Goal: Book appointment/travel/reservation

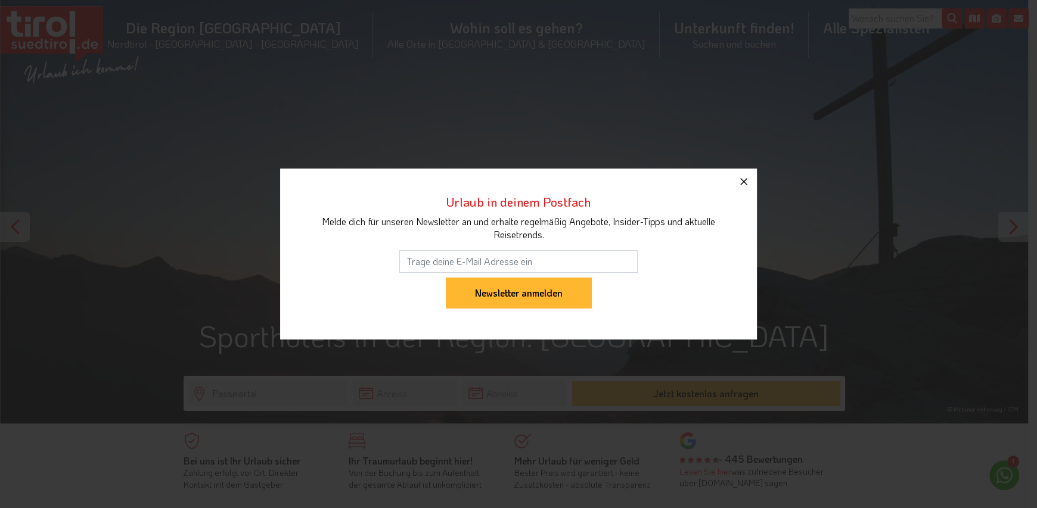
click at [744, 184] on icon "button" at bounding box center [744, 182] width 14 height 14
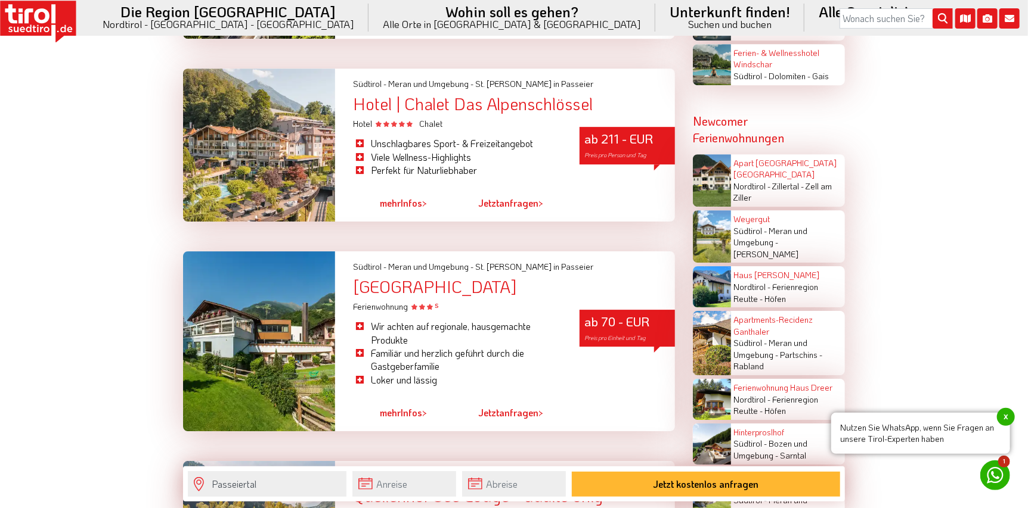
scroll to position [2205, 0]
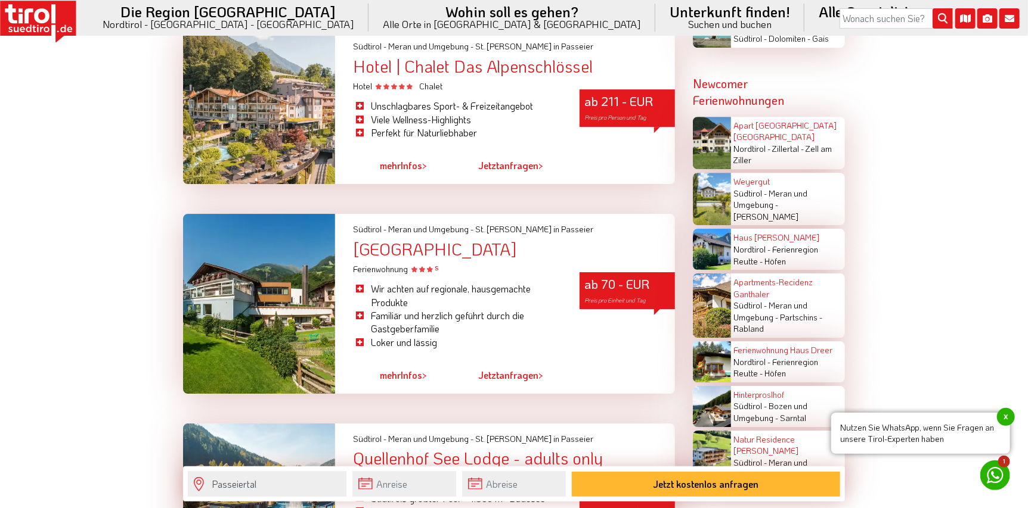
click at [412, 362] on link "mehr Infos >" at bounding box center [403, 375] width 47 height 27
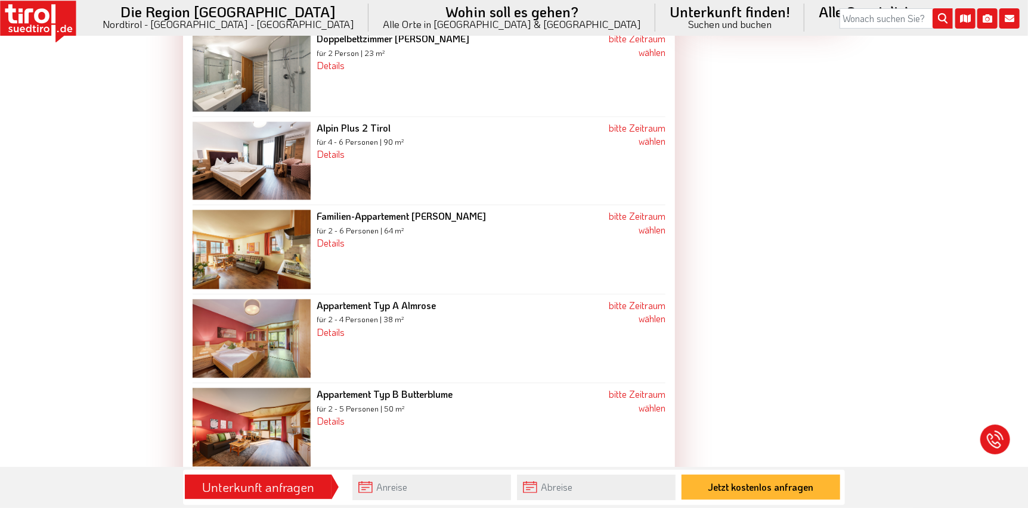
scroll to position [1371, 0]
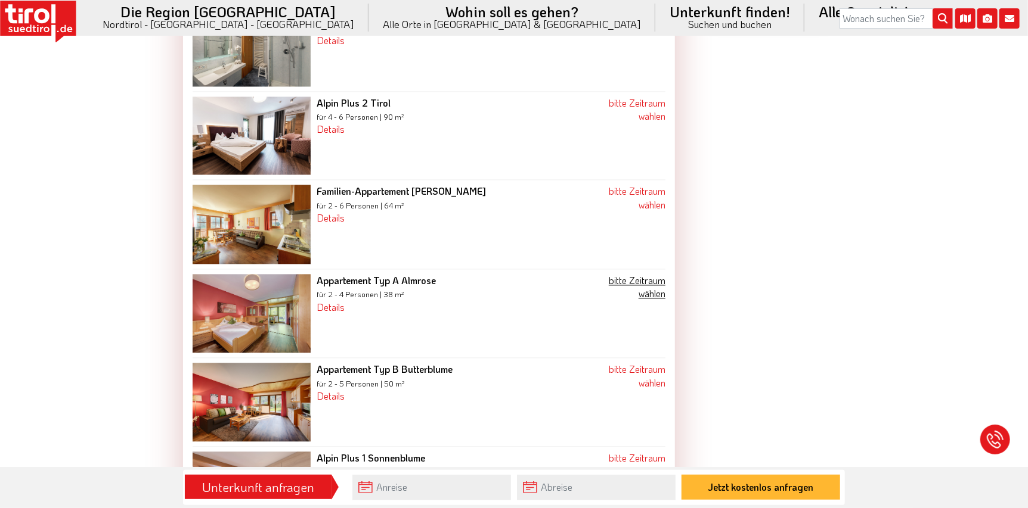
click at [648, 274] on link "bitte Zeitraum wählen" at bounding box center [637, 287] width 57 height 26
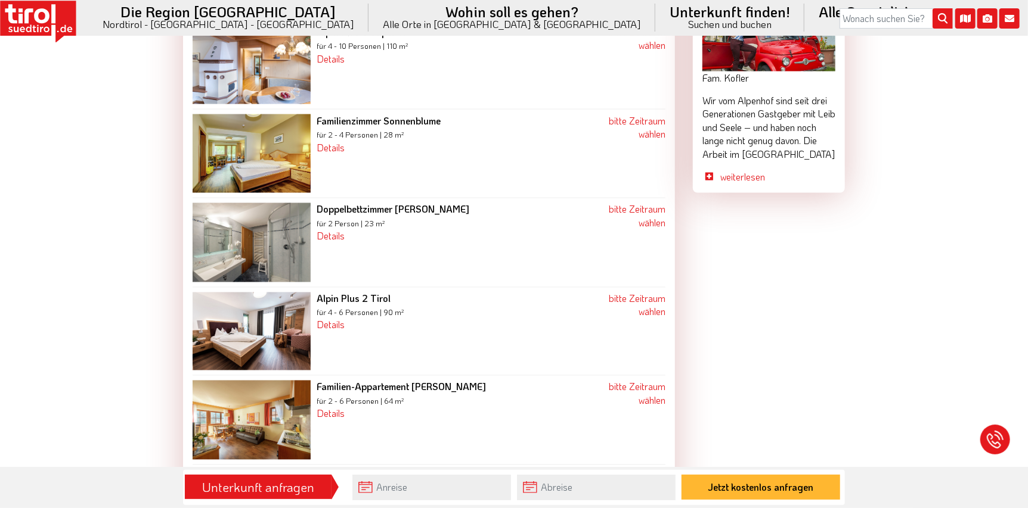
scroll to position [1207, 0]
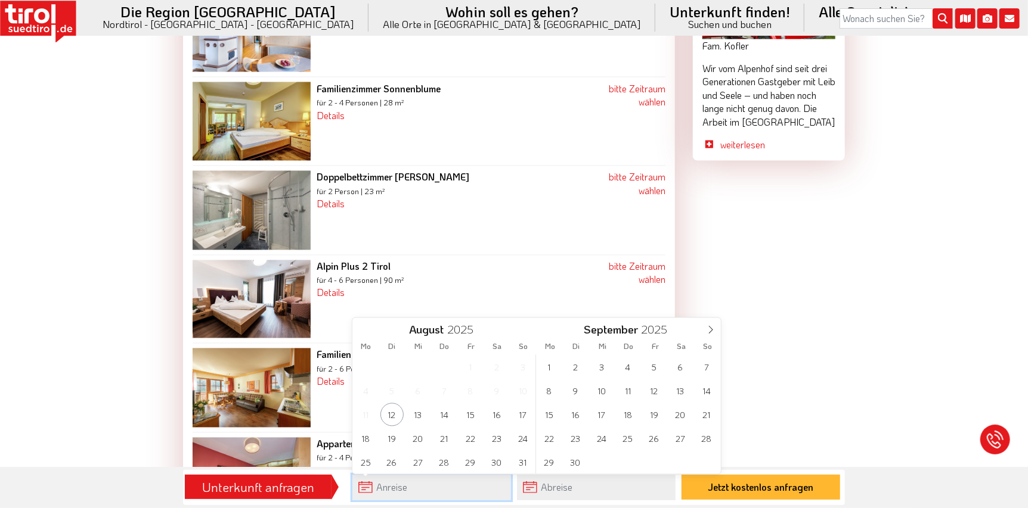
click at [418, 486] on input "text" at bounding box center [431, 488] width 159 height 26
click at [576, 390] on span "9" at bounding box center [575, 391] width 23 height 23
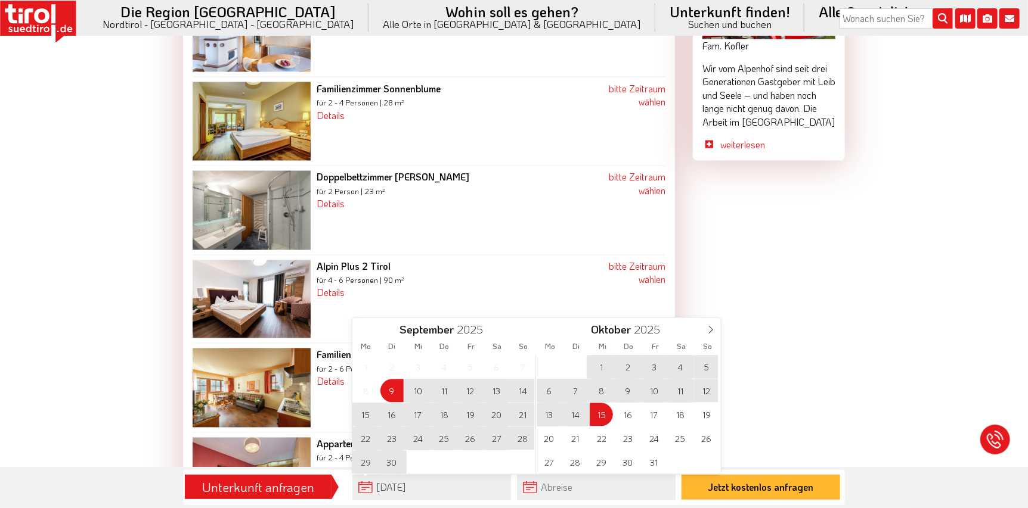
click at [601, 414] on span "15" at bounding box center [601, 415] width 23 height 23
type input "09-09-2025"
type input "15-10-2025"
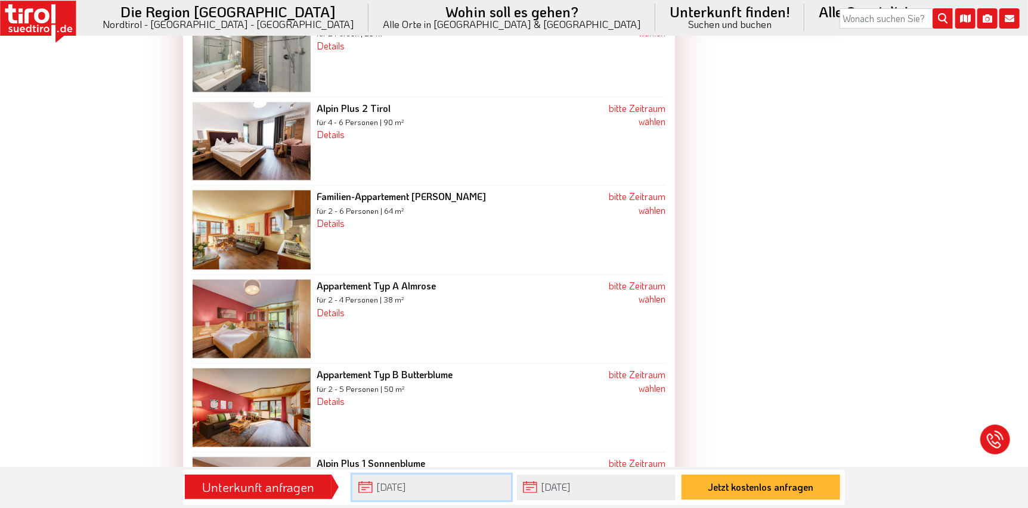
scroll to position [1386, 0]
